Goal: Task Accomplishment & Management: Use online tool/utility

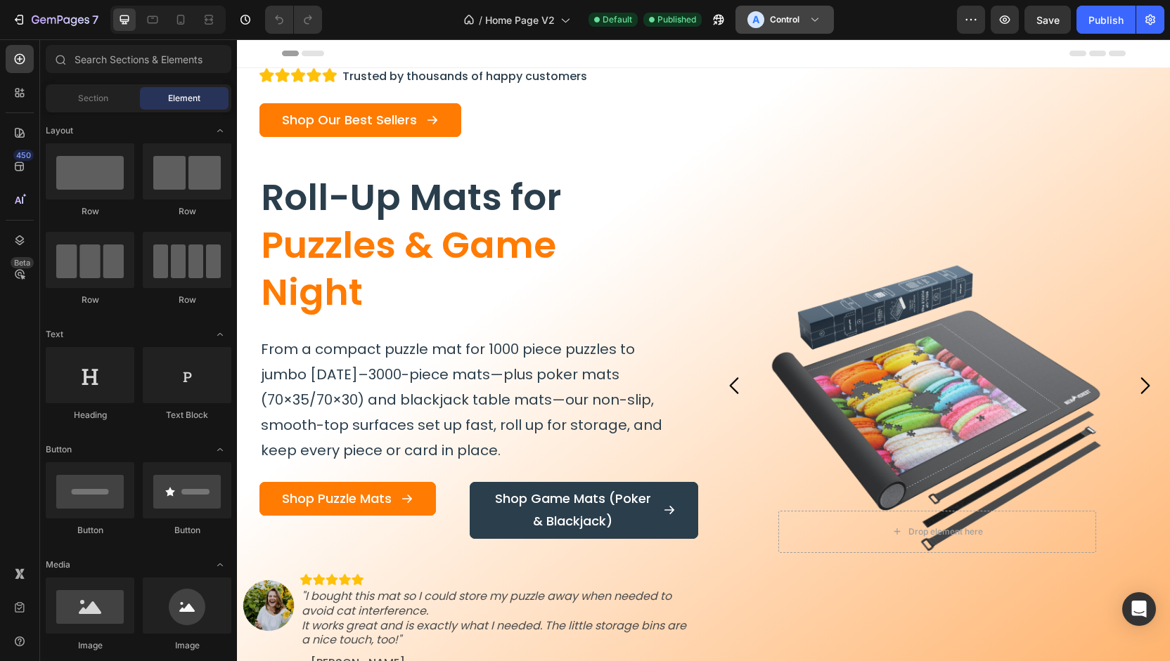
click at [795, 27] on div "A Control" at bounding box center [773, 19] width 52 height 17
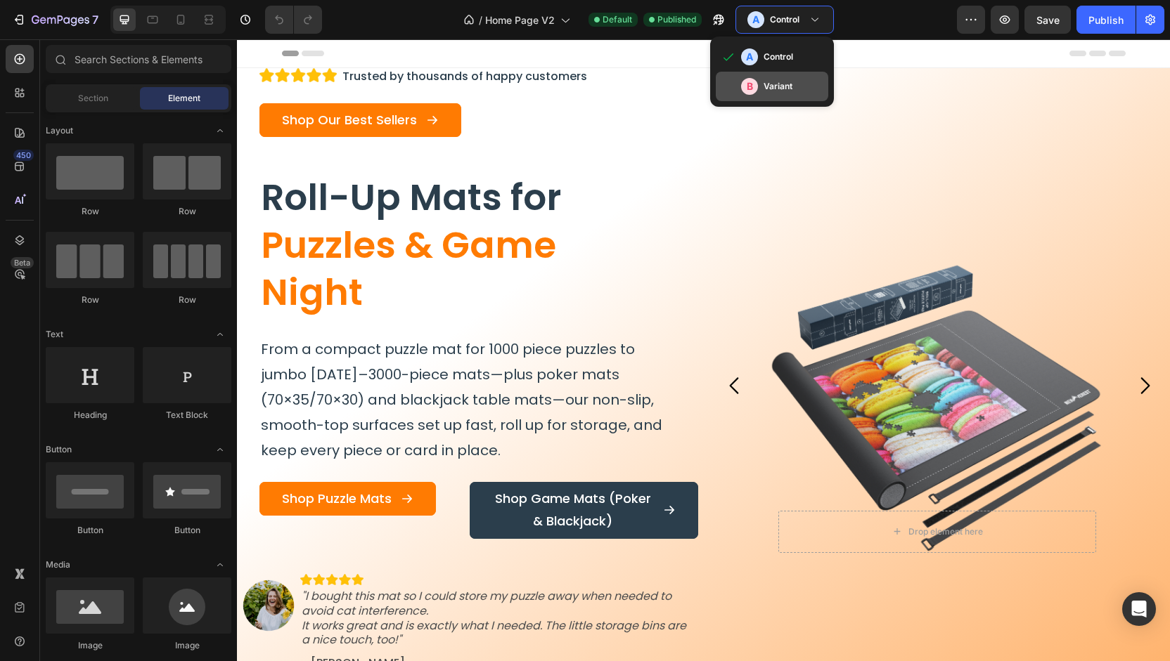
click at [796, 75] on div "B Variant" at bounding box center [772, 87] width 112 height 30
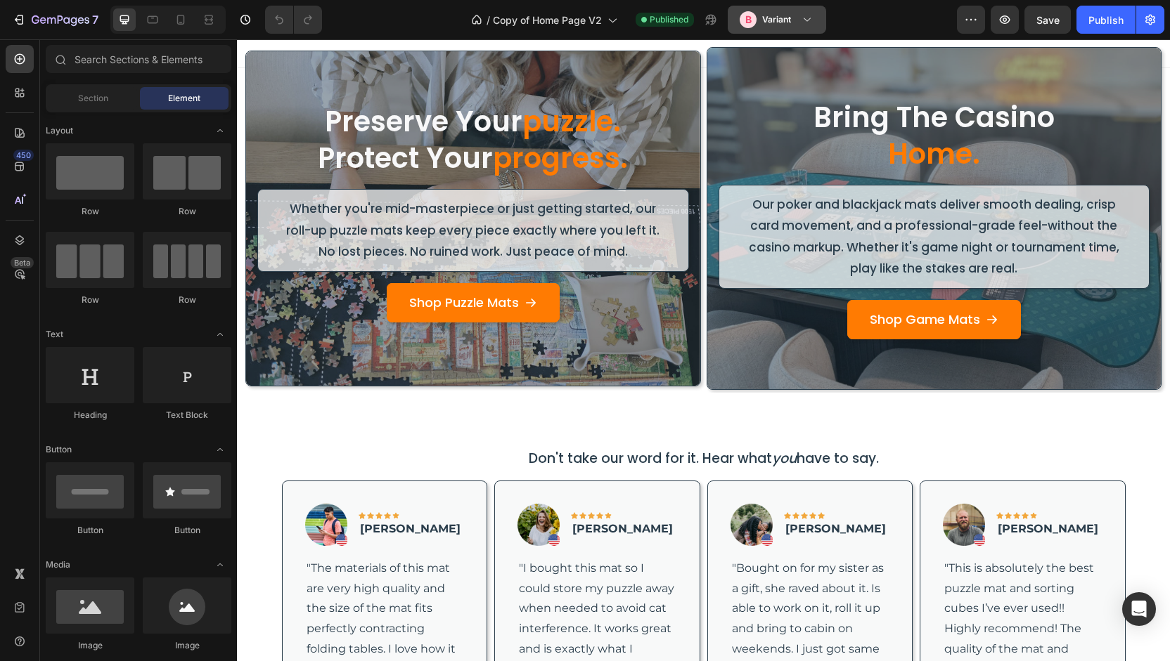
click at [796, 26] on div "B Variant" at bounding box center [768, 19] width 58 height 17
click at [960, 13] on button "button" at bounding box center [971, 20] width 28 height 28
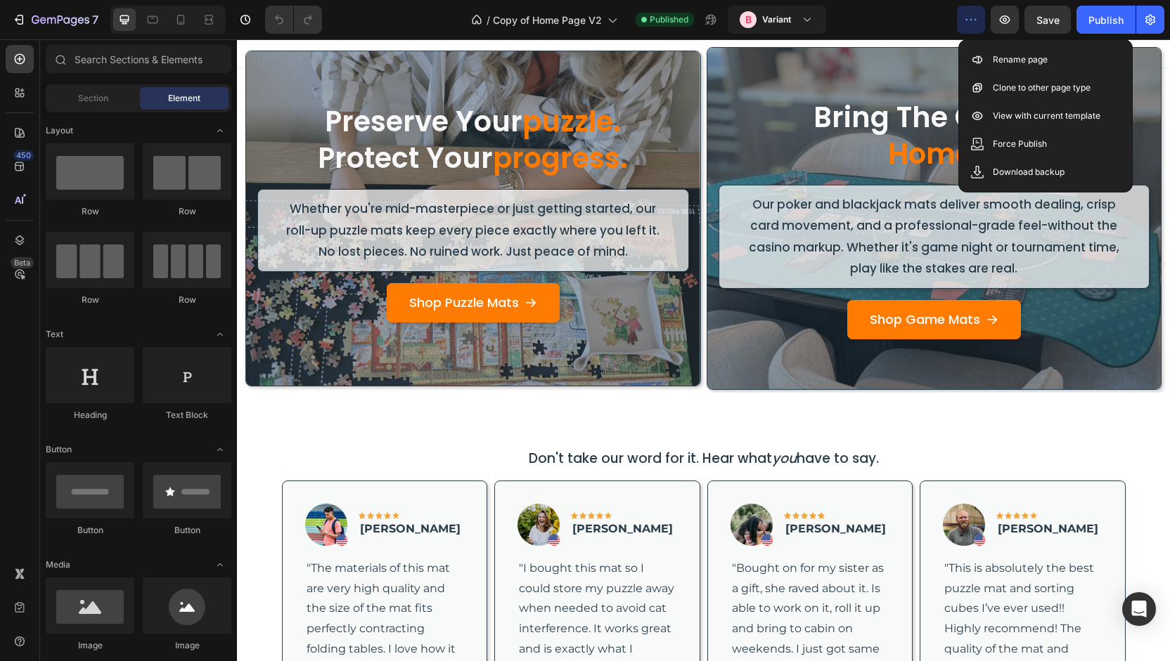
click at [960, 13] on button "button" at bounding box center [971, 20] width 28 height 28
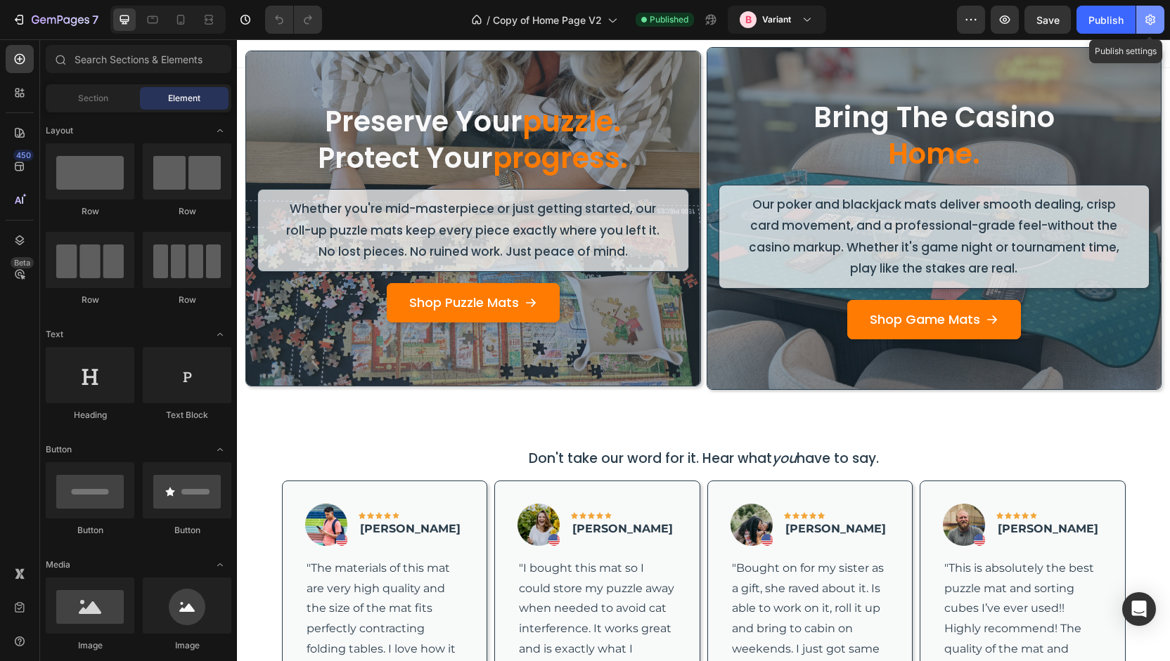
click at [1146, 15] on icon "button" at bounding box center [1150, 20] width 14 height 14
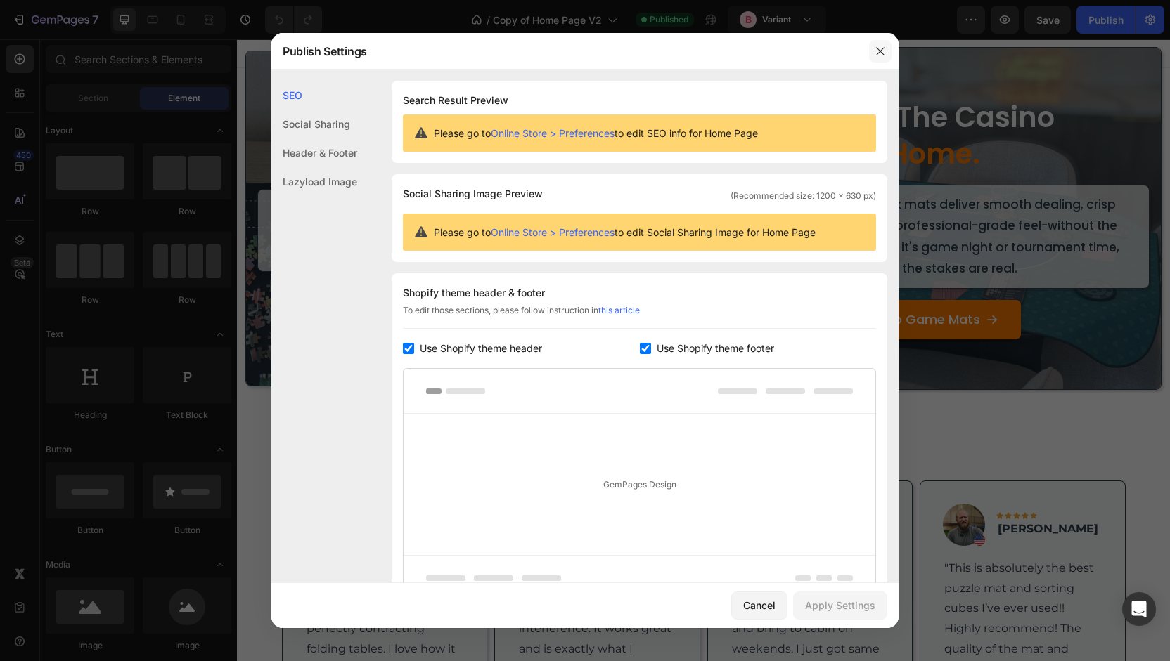
click at [873, 44] on button "button" at bounding box center [880, 51] width 22 height 22
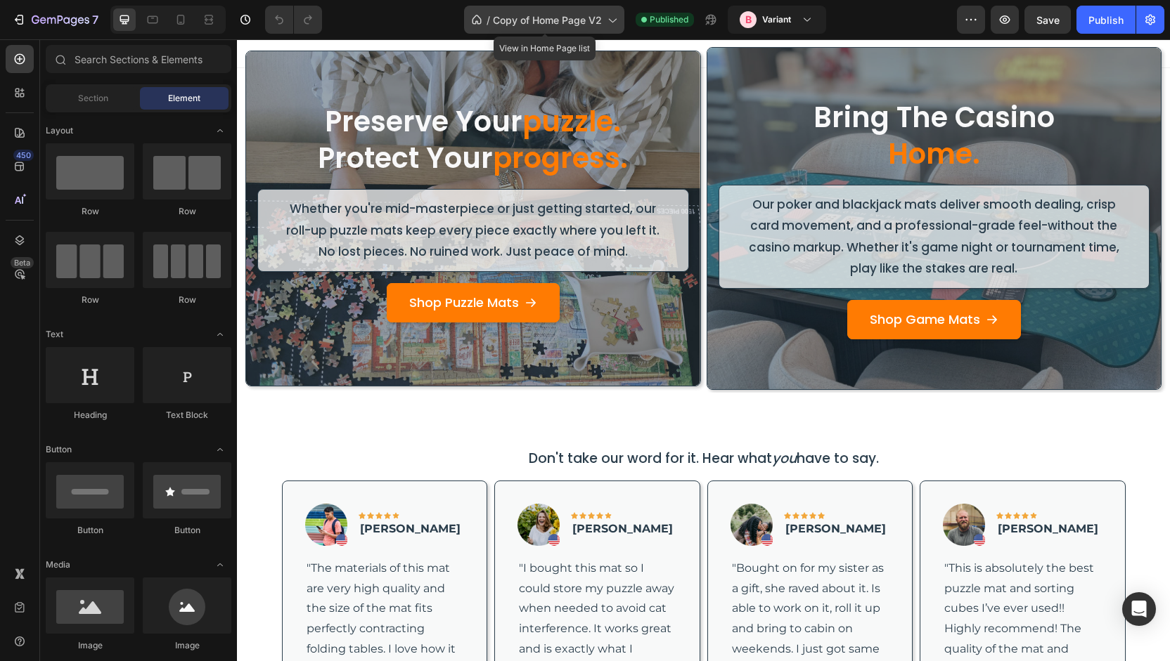
click at [489, 20] on span "/" at bounding box center [488, 20] width 4 height 15
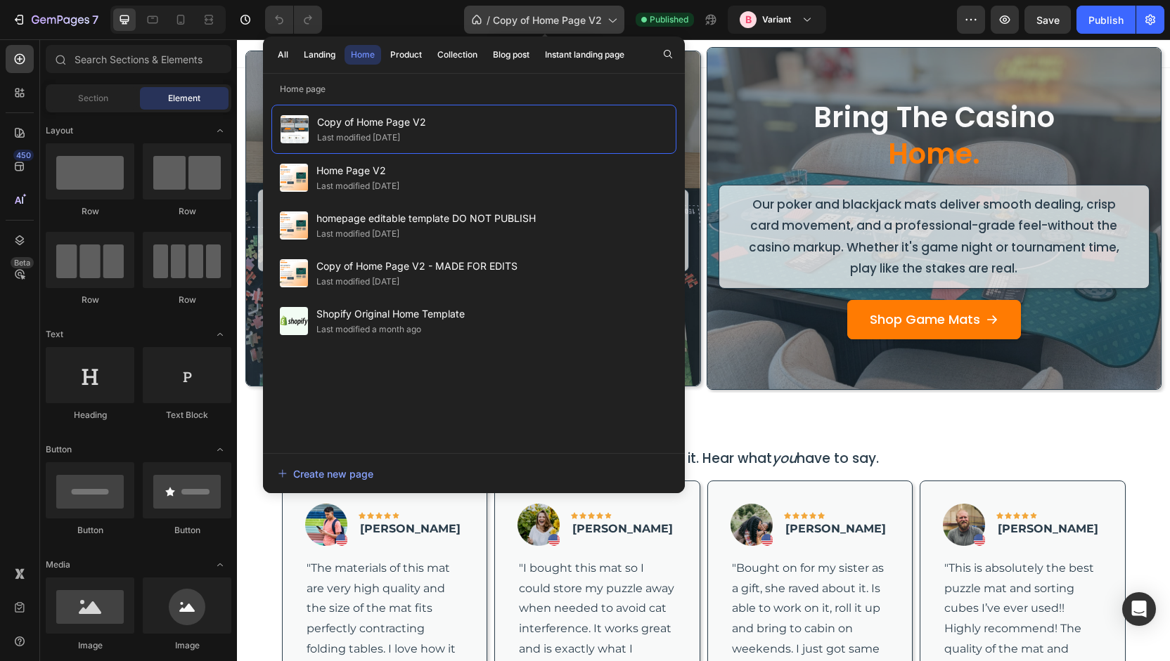
click at [489, 20] on span "/" at bounding box center [488, 20] width 4 height 15
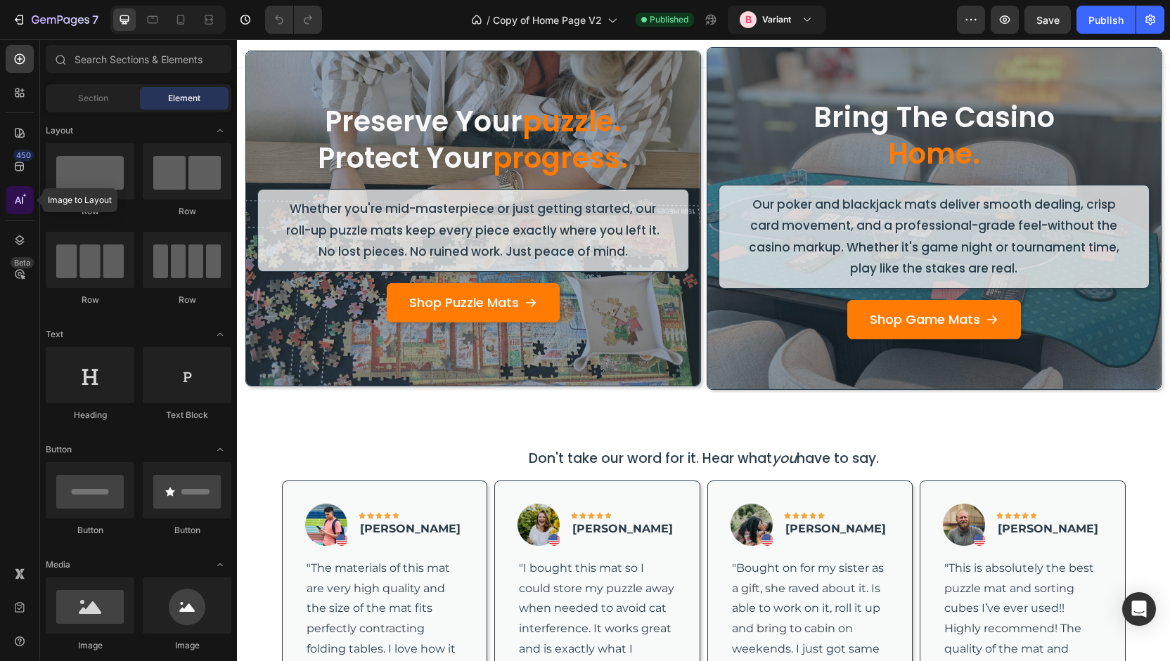
click at [22, 203] on icon at bounding box center [22, 200] width 1 height 7
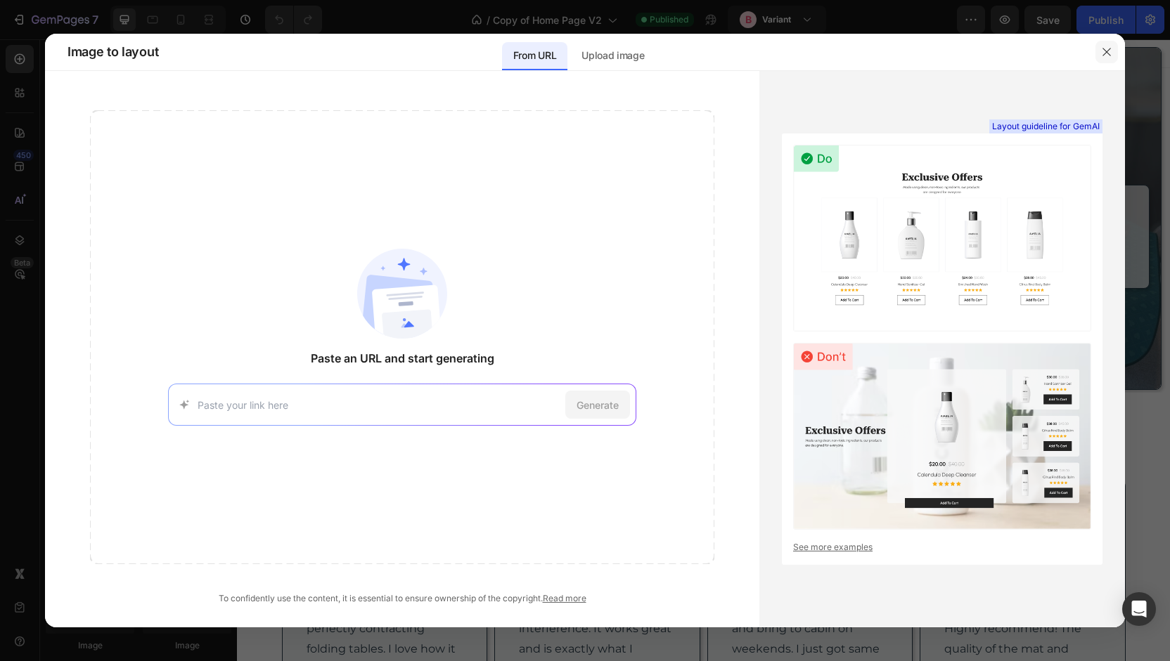
click at [1105, 44] on button "button" at bounding box center [1106, 52] width 22 height 22
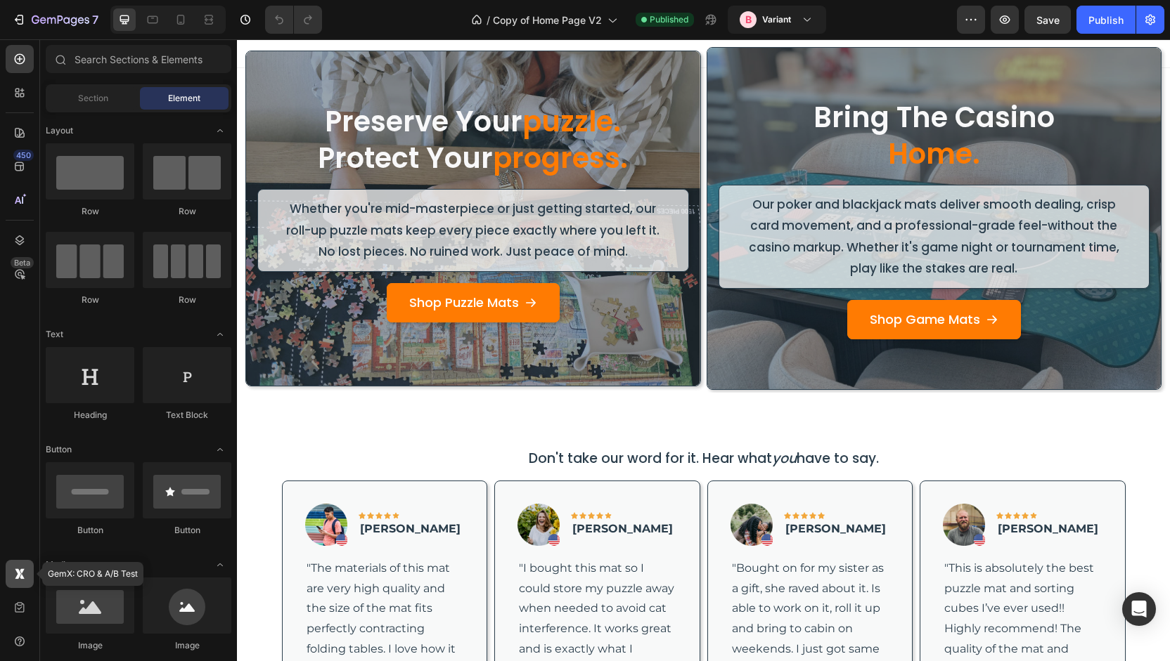
click at [21, 573] on icon at bounding box center [20, 574] width 14 height 14
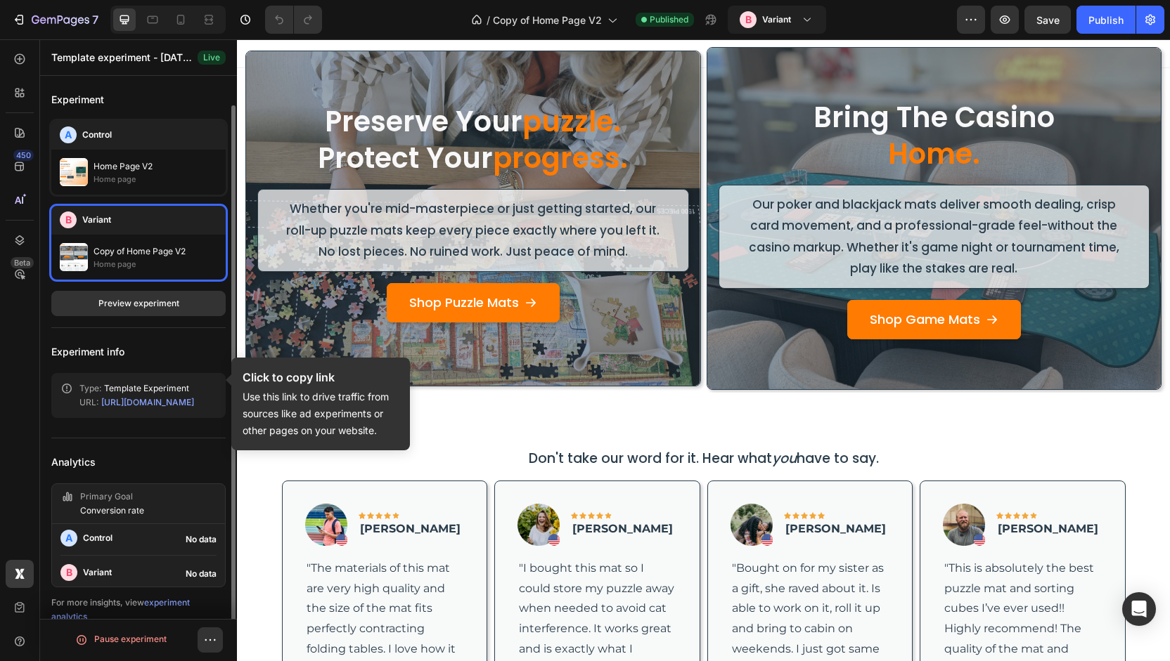
scroll to position [15, 0]
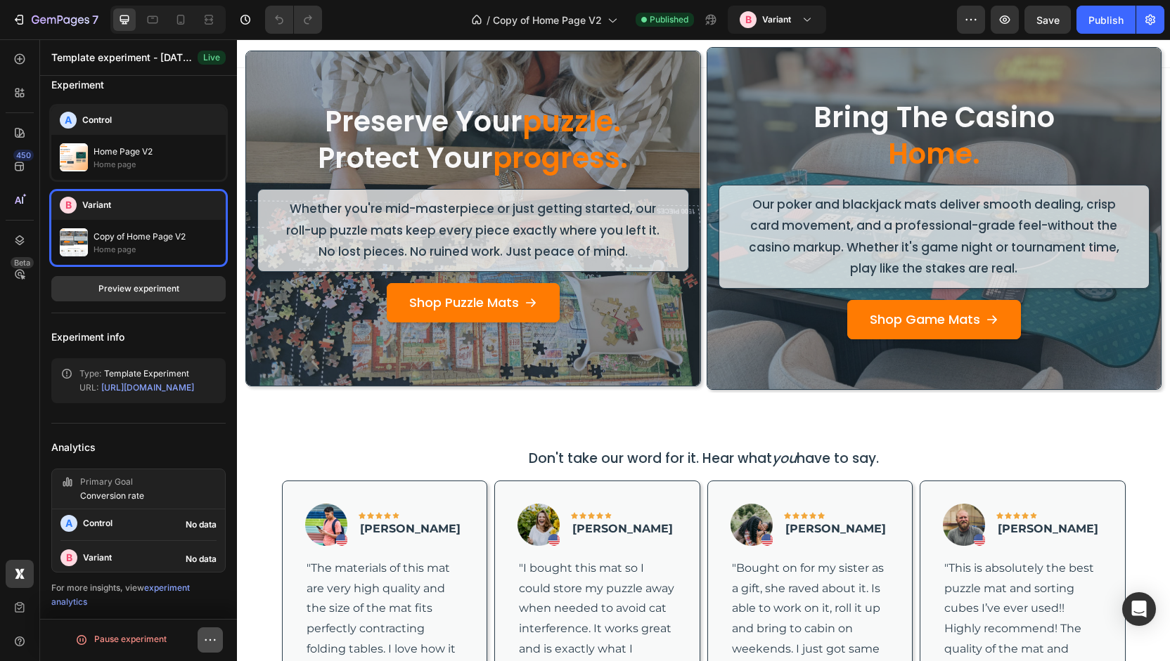
click at [207, 632] on button "button" at bounding box center [210, 640] width 25 height 25
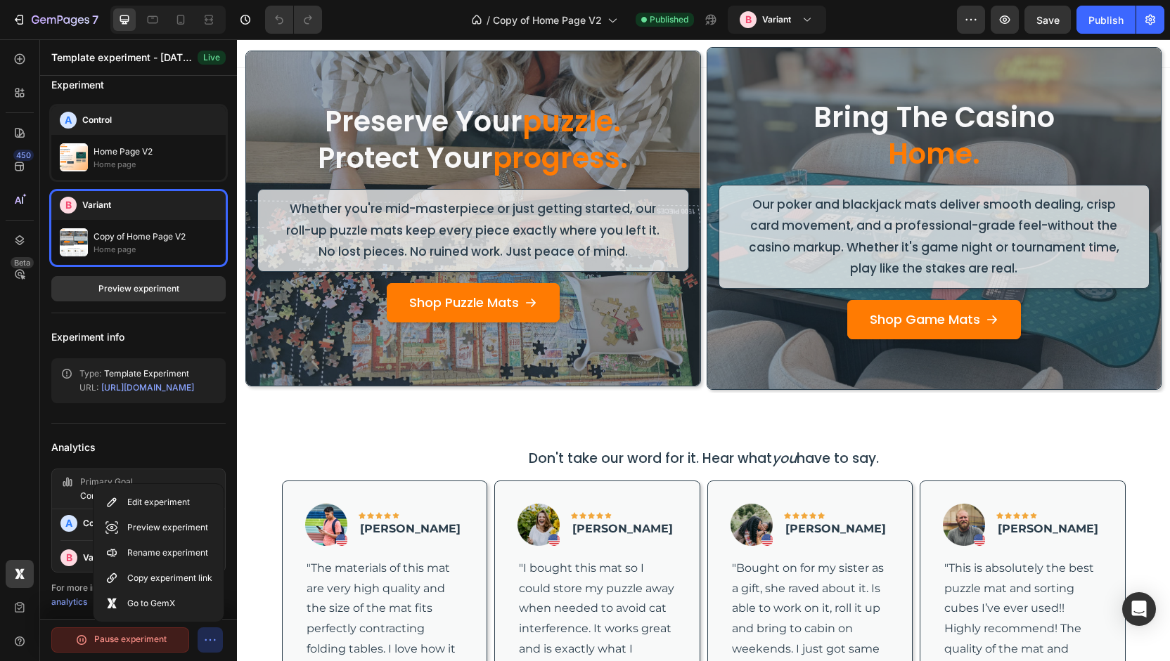
click at [142, 636] on p "Pause experiment" at bounding box center [130, 640] width 72 height 14
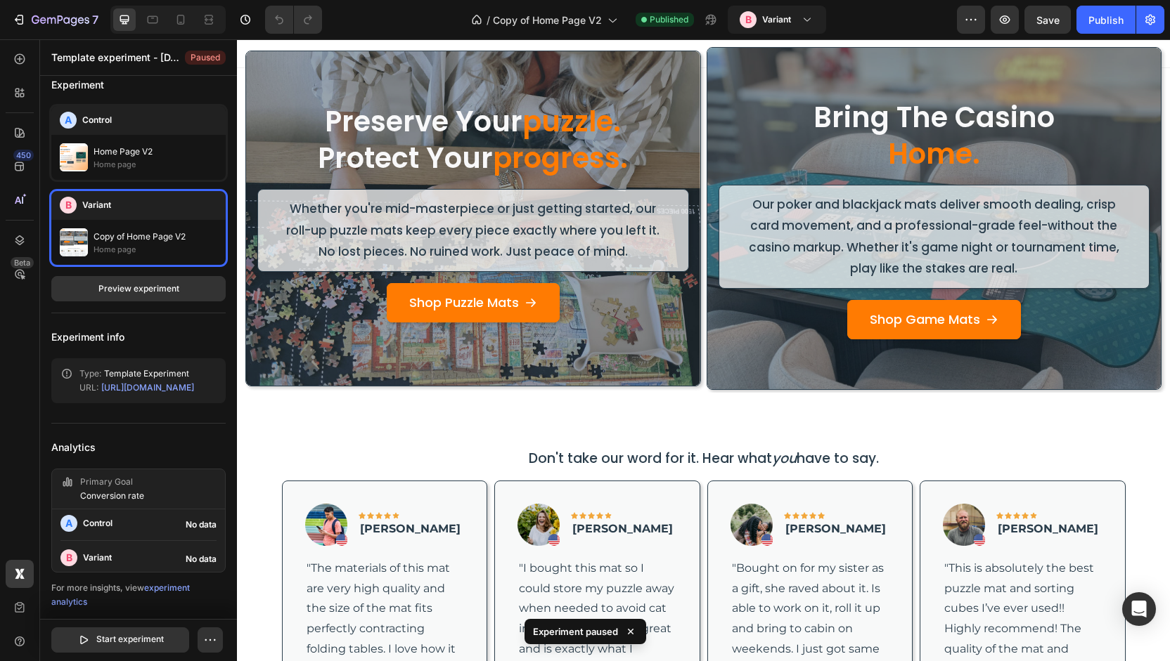
click at [197, 636] on div "Start experiment" at bounding box center [137, 640] width 172 height 25
click at [200, 638] on button "button" at bounding box center [210, 640] width 25 height 25
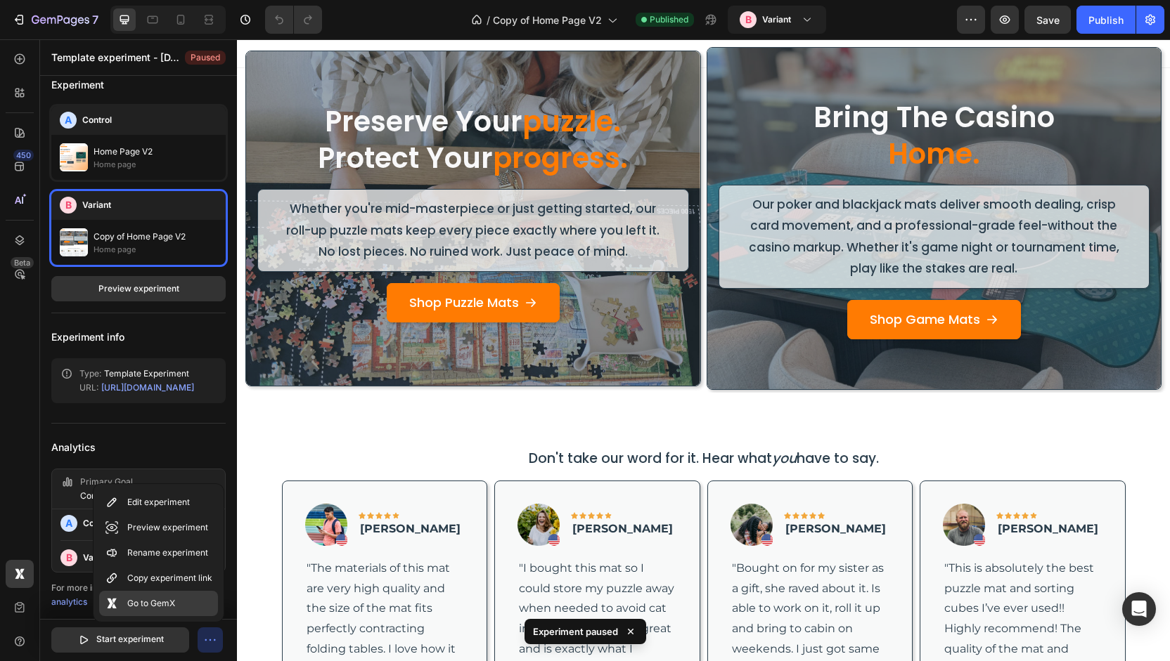
click at [174, 605] on p "Go to GemX" at bounding box center [151, 604] width 48 height 14
